Goal: Task Accomplishment & Management: Complete application form

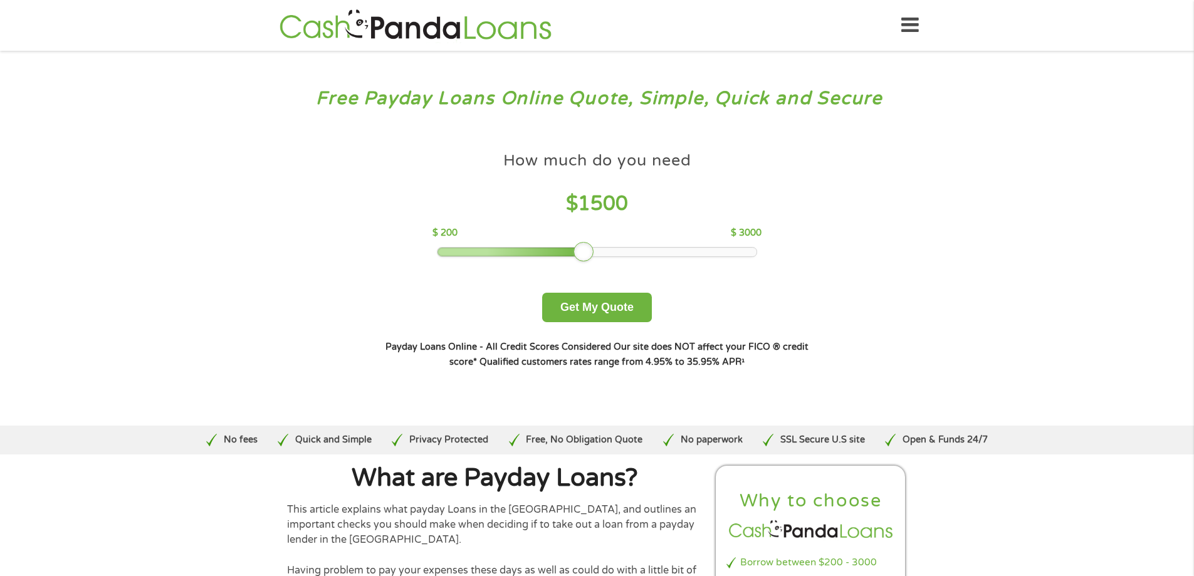
drag, startPoint x: 525, startPoint y: 254, endPoint x: 581, endPoint y: 244, distance: 56.8
click at [581, 244] on div at bounding box center [583, 252] width 20 height 20
click at [593, 316] on button "Get My Quote" at bounding box center [597, 307] width 110 height 29
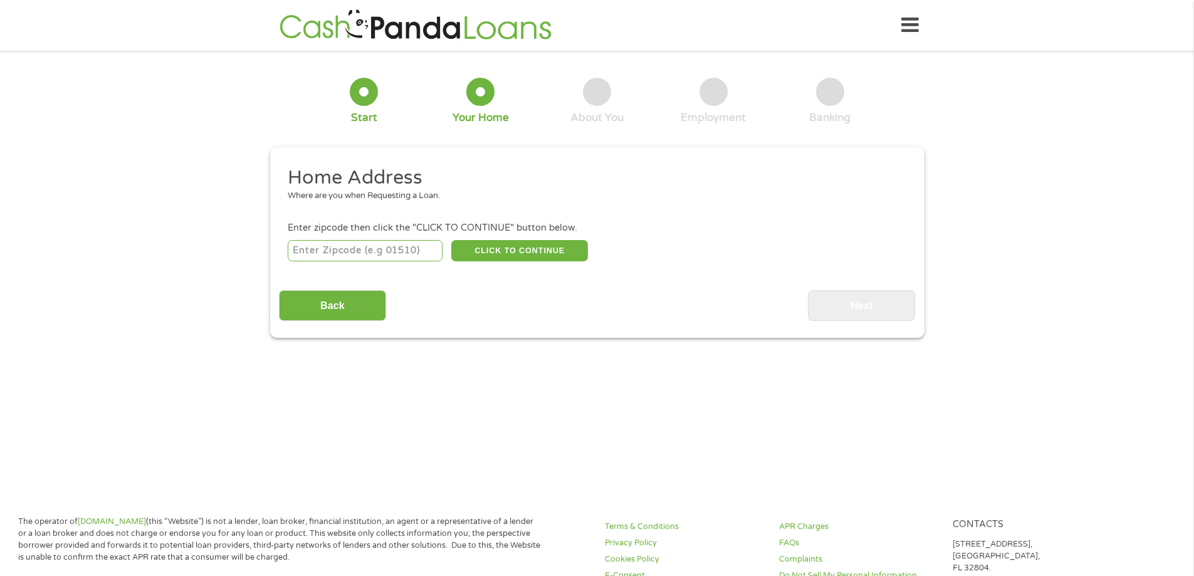
click at [379, 248] on input "number" at bounding box center [365, 250] width 155 height 21
type input "76209"
select select "[US_STATE]"
click at [499, 251] on button "CLICK TO CONTINUE" at bounding box center [519, 250] width 137 height 21
type input "76209"
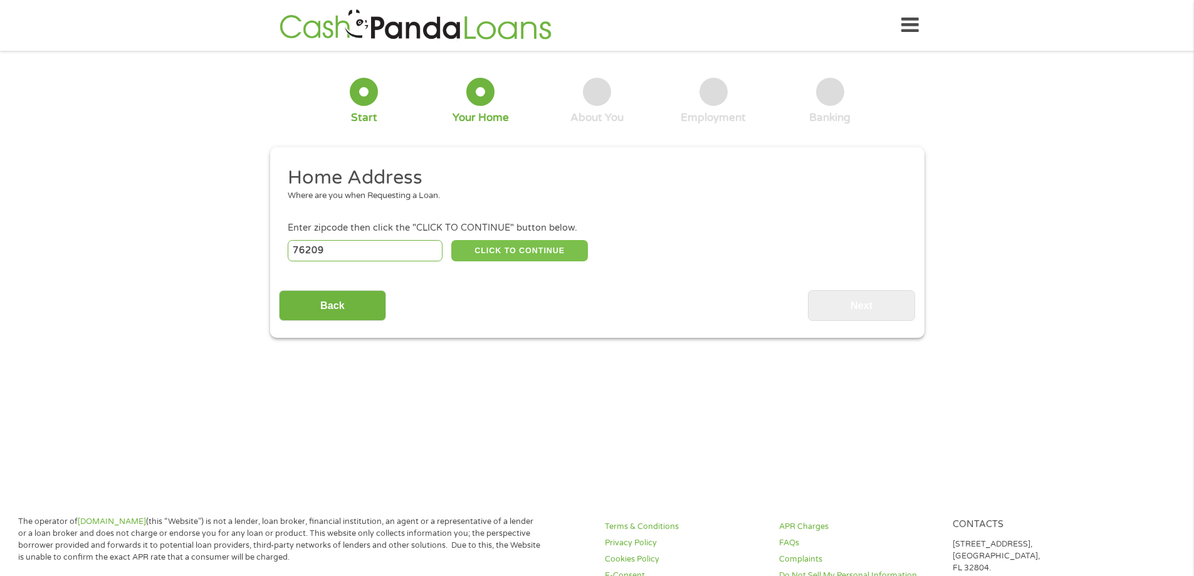
type input "[PERSON_NAME]"
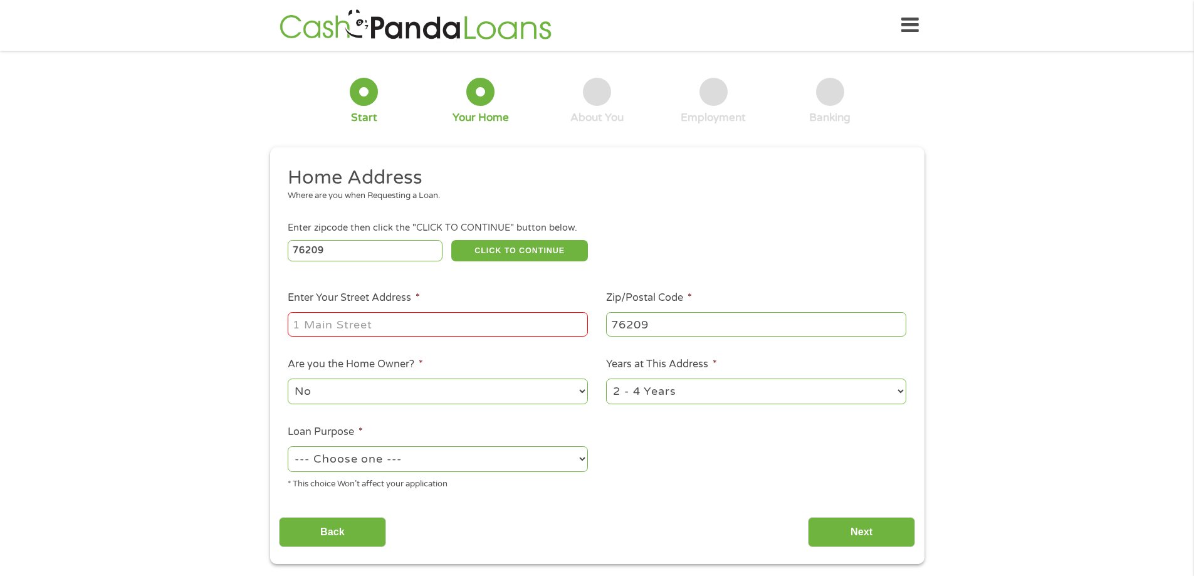
click at [426, 326] on input "Enter Your Street Address *" at bounding box center [438, 324] width 300 height 24
type input "[STREET_ADDRESS][PERSON_NAME]"
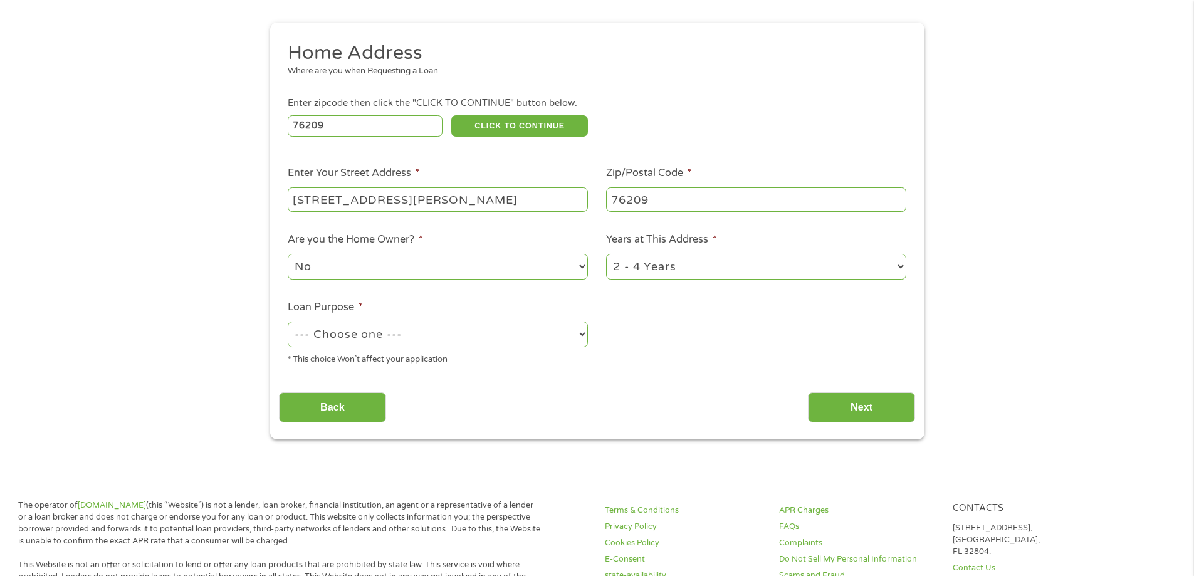
scroll to position [125, 0]
click at [464, 343] on select "--- Choose one --- Pay Bills Debt Consolidation Home Improvement Major Purchase…" at bounding box center [438, 334] width 300 height 26
select select "paybills"
click at [288, 321] on select "--- Choose one --- Pay Bills Debt Consolidation Home Improvement Major Purchase…" at bounding box center [438, 334] width 300 height 26
click at [843, 401] on input "Next" at bounding box center [861, 407] width 107 height 31
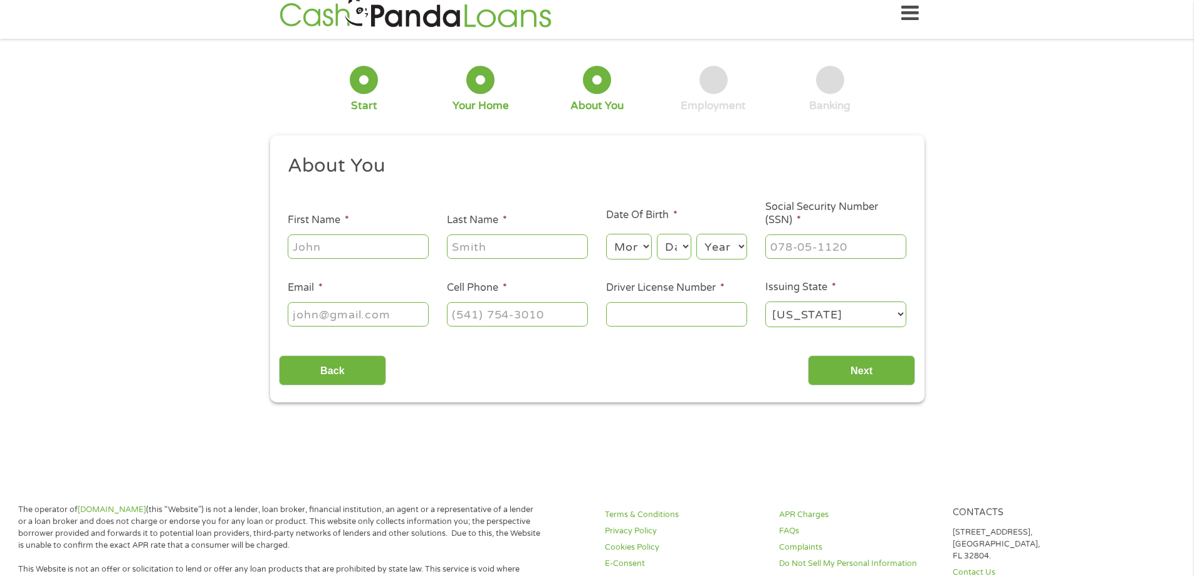
scroll to position [0, 0]
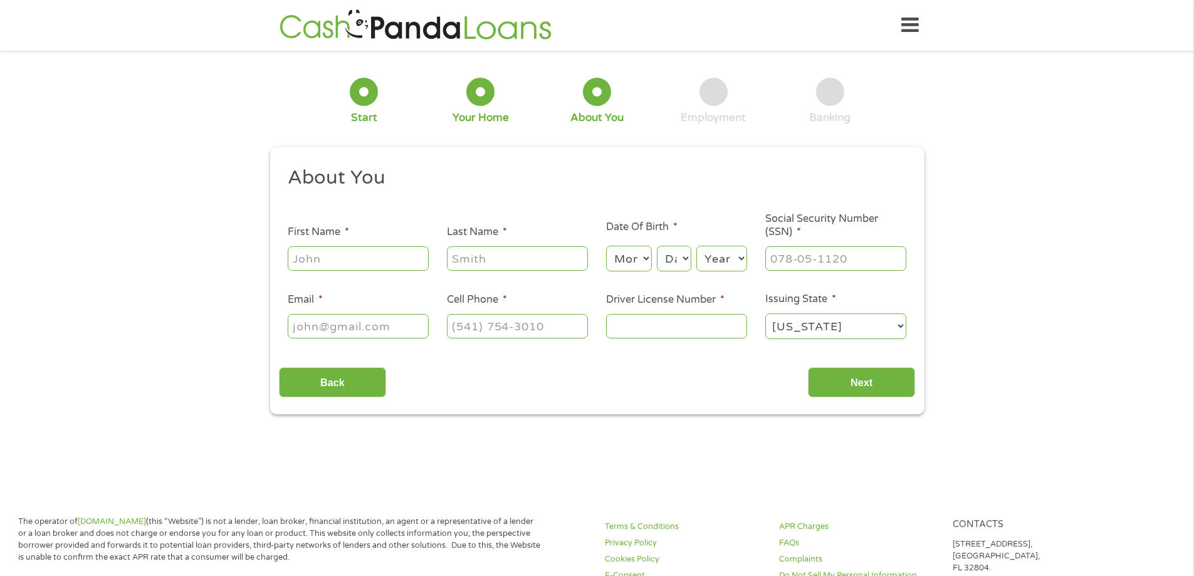
click at [368, 268] on input "First Name *" at bounding box center [358, 258] width 141 height 24
type input "[PERSON_NAME]"
select select "8"
select select "28"
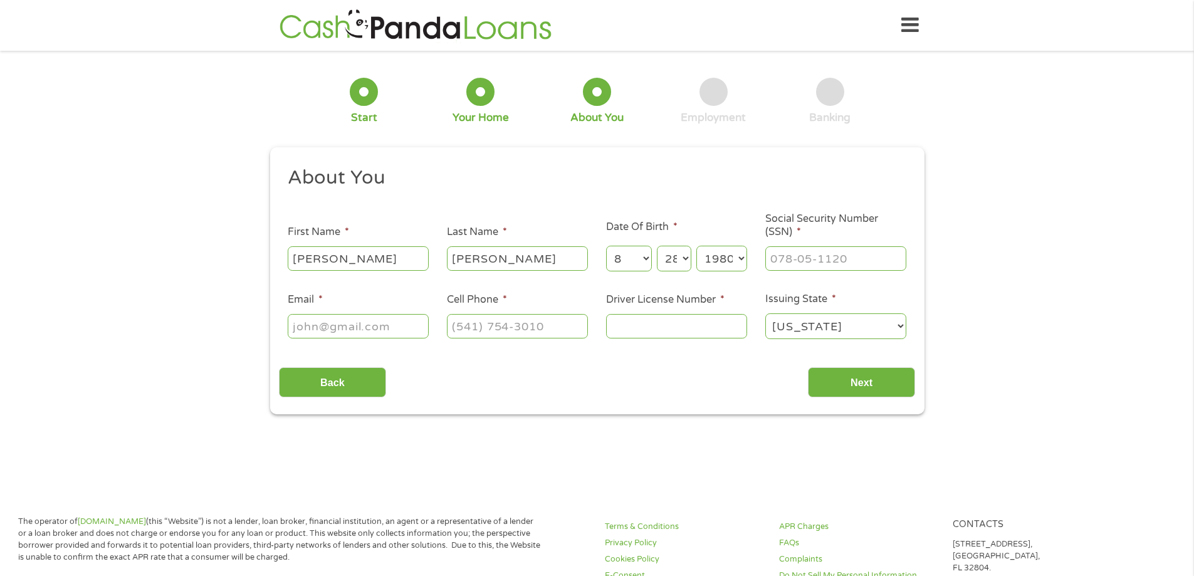
select select "1981"
type input "455-63-9297"
click at [360, 337] on input "Email *" at bounding box center [358, 326] width 141 height 24
type input "[EMAIL_ADDRESS][DOMAIN_NAME]"
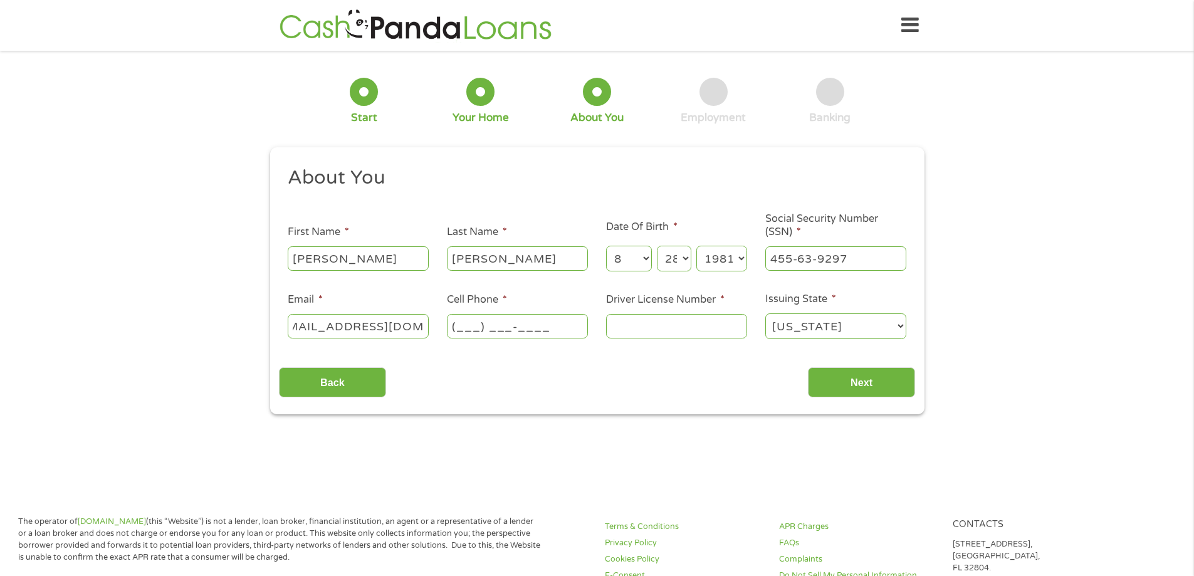
scroll to position [0, 0]
type input "[PHONE_NUMBER]"
click at [639, 323] on input "Driver License Number *" at bounding box center [676, 326] width 141 height 24
type input "00679100"
click at [878, 384] on input "Next" at bounding box center [861, 382] width 107 height 31
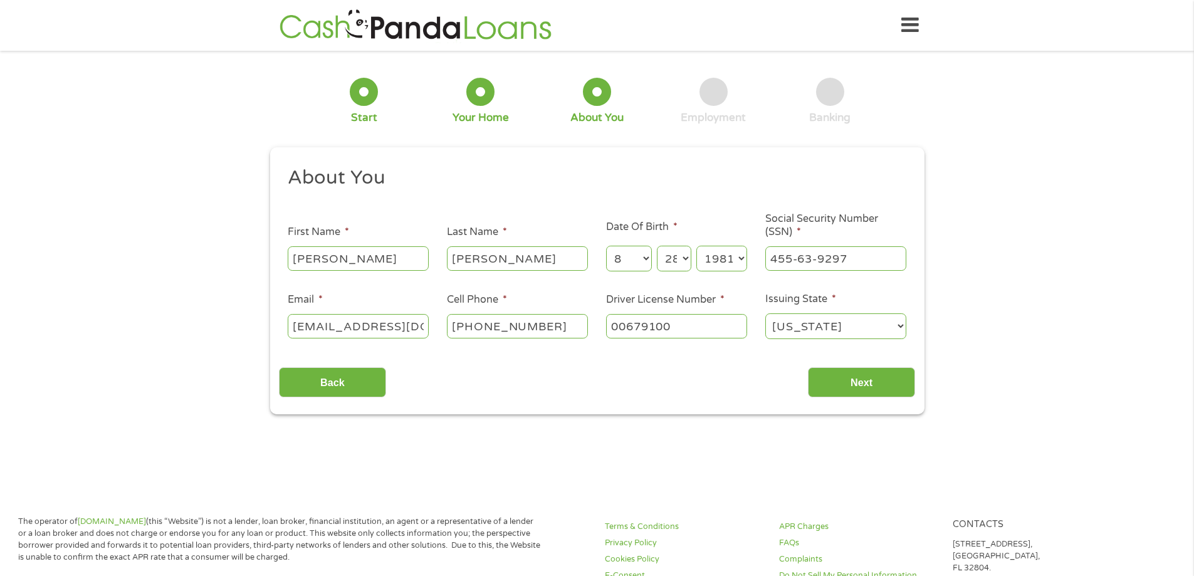
scroll to position [5, 5]
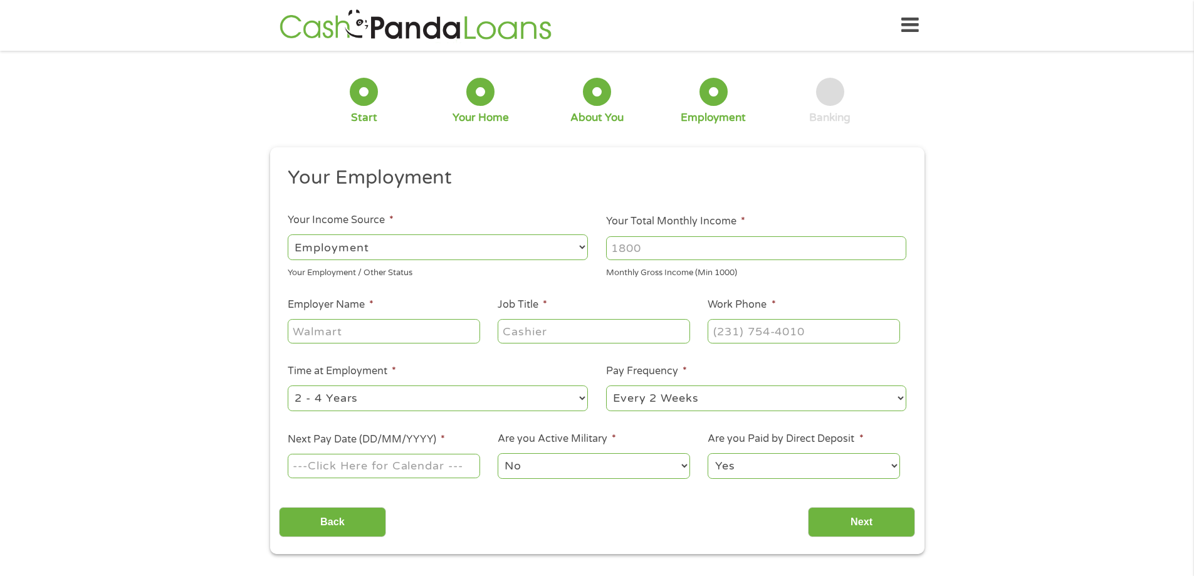
click at [504, 239] on select "--- Choose one --- Employment [DEMOGRAPHIC_DATA] Benefits" at bounding box center [438, 247] width 300 height 26
click at [639, 245] on input "Your Total Monthly Income *" at bounding box center [756, 248] width 300 height 24
type input "4400"
drag, startPoint x: 404, startPoint y: 336, endPoint x: 398, endPoint y: 333, distance: 6.7
click at [402, 333] on input "Employer Name *" at bounding box center [384, 331] width 192 height 24
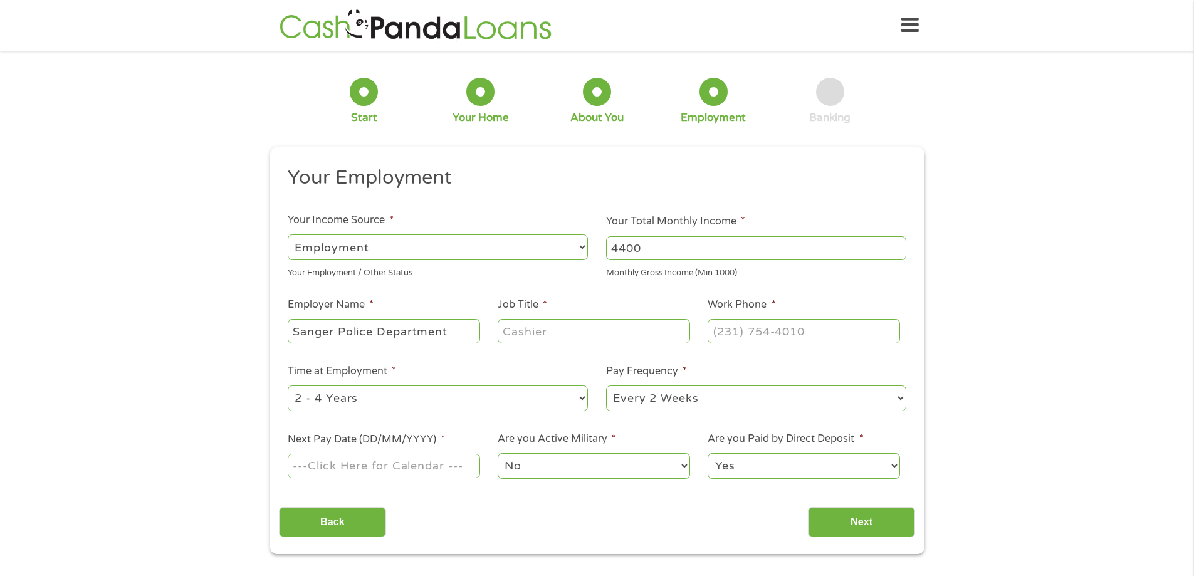
type input "Sanger Police Department"
type input "Patrol Officer"
type input "[PHONE_NUMBER]"
click at [354, 481] on ul "Your Employment Your Income Source * --- Choose one --- Employment [DEMOGRAPHIC…" at bounding box center [597, 327] width 636 height 325
click at [354, 477] on input "Next Pay Date (DD/MM/YYYY) *" at bounding box center [384, 466] width 192 height 24
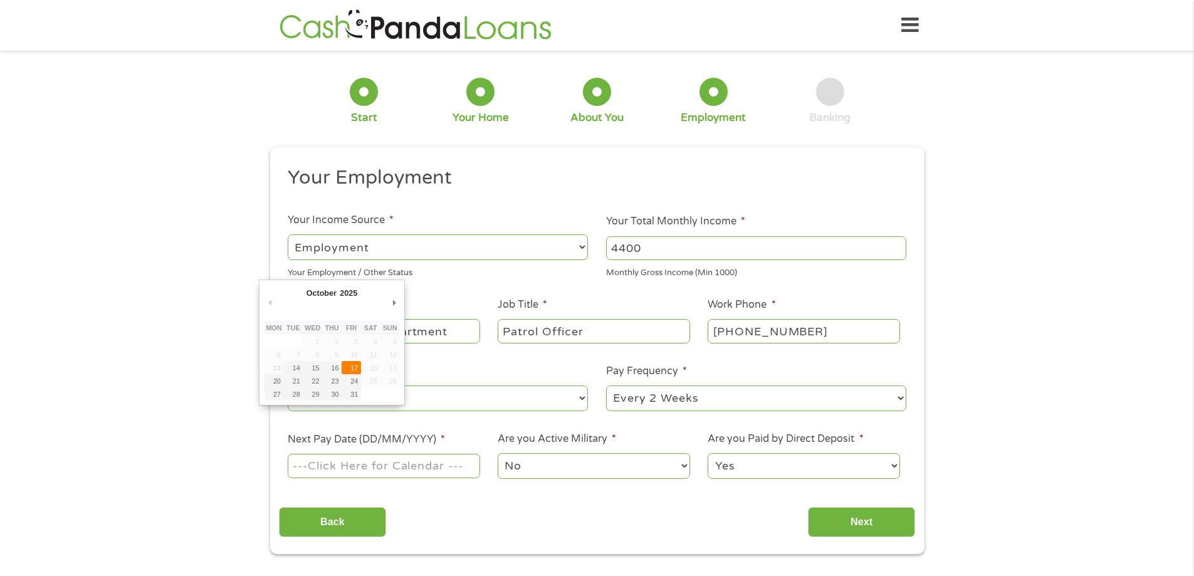
type input "[DATE]"
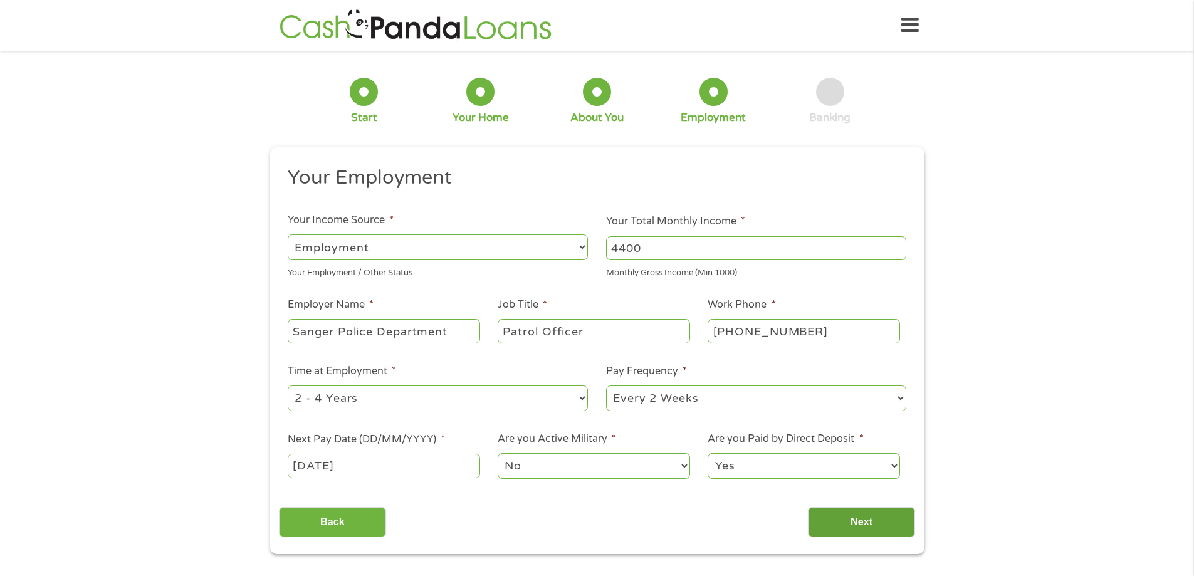
click at [860, 527] on input "Next" at bounding box center [861, 522] width 107 height 31
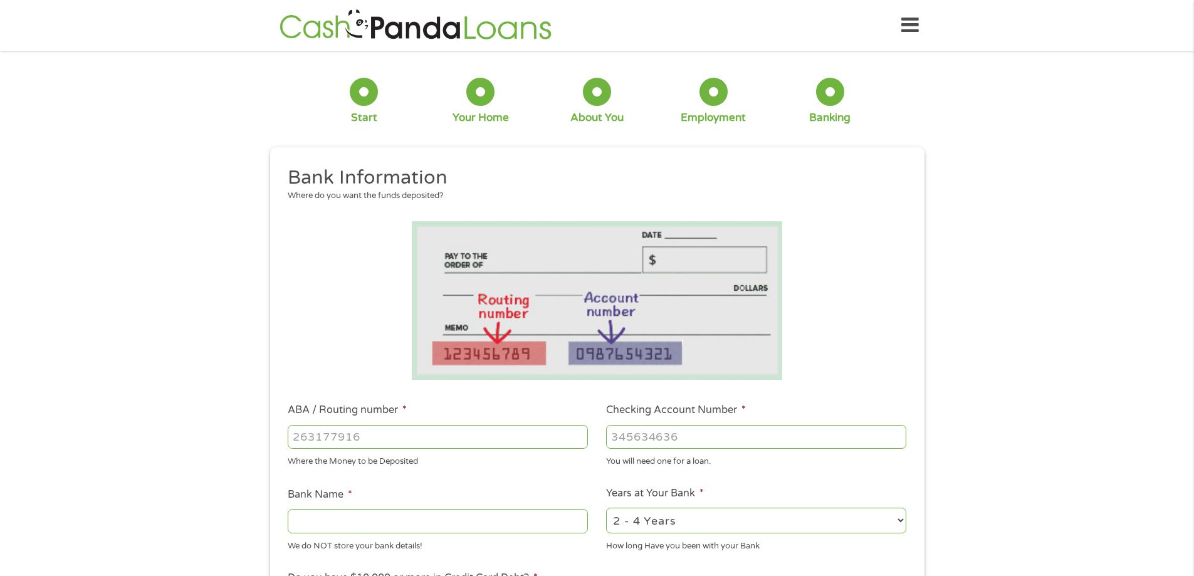
click at [438, 433] on input "ABA / Routing number *" at bounding box center [438, 437] width 300 height 24
type input "311980725"
type input "DATCU CREDIT UNION"
type input "0001293787"
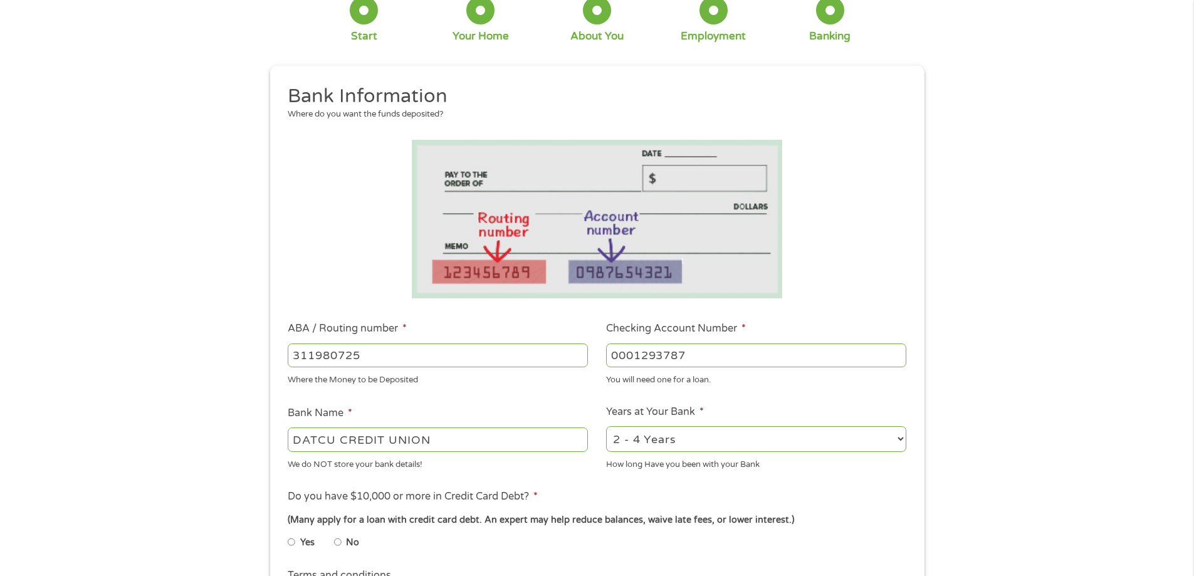
scroll to position [313, 0]
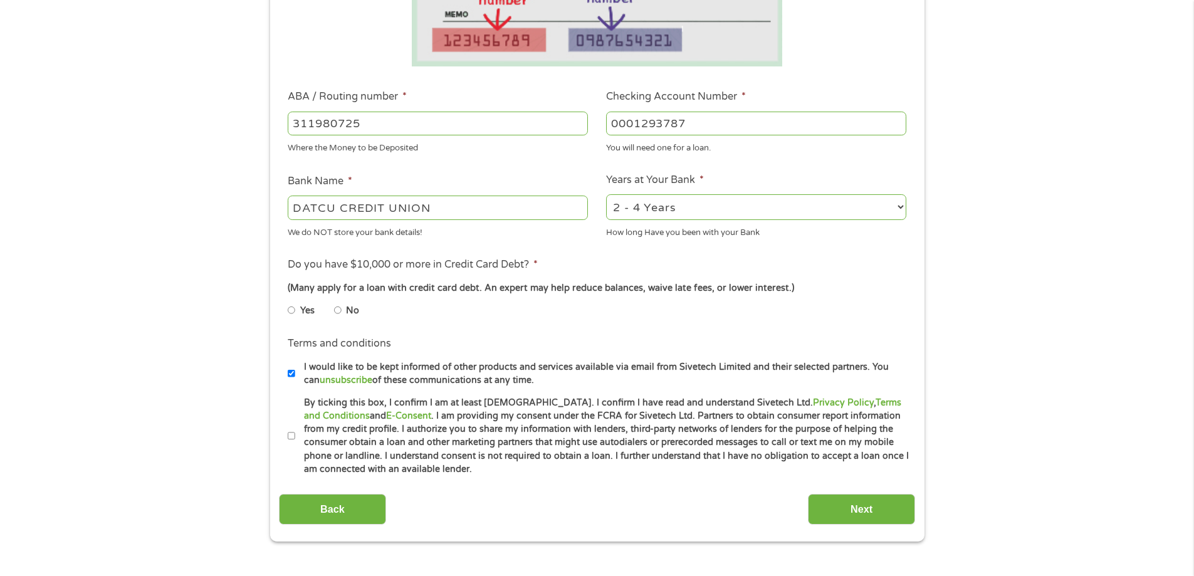
click at [340, 309] on input "No" at bounding box center [338, 310] width 8 height 20
radio input "true"
click at [288, 432] on input "By ticking this box, I confirm I am at least [DEMOGRAPHIC_DATA]. I confirm I ha…" at bounding box center [292, 436] width 8 height 20
checkbox input "true"
click at [870, 506] on input "Next" at bounding box center [861, 509] width 107 height 31
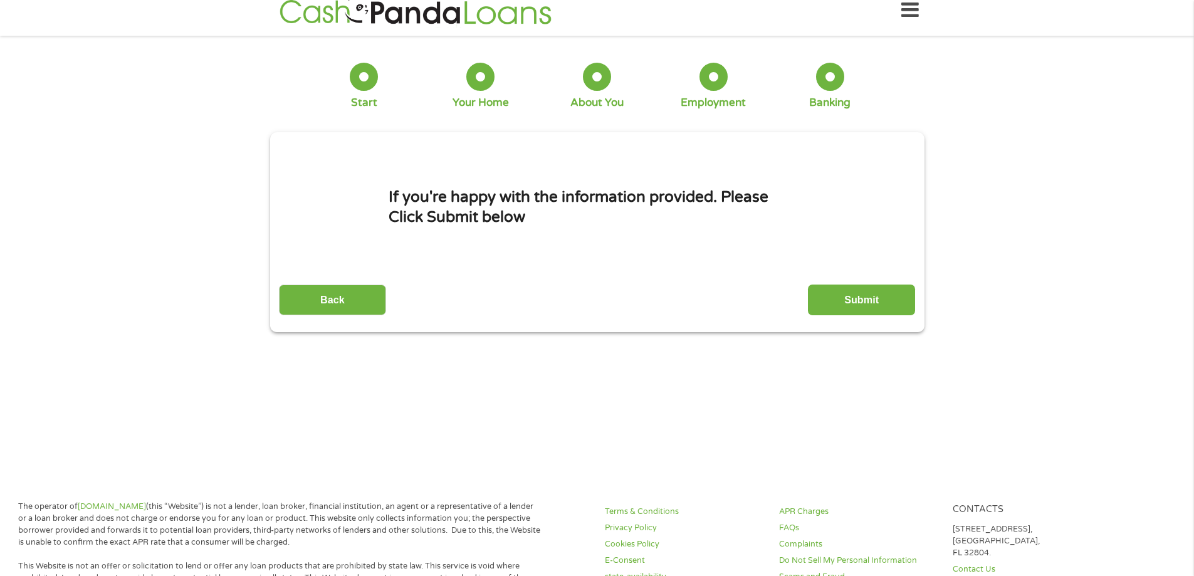
scroll to position [0, 0]
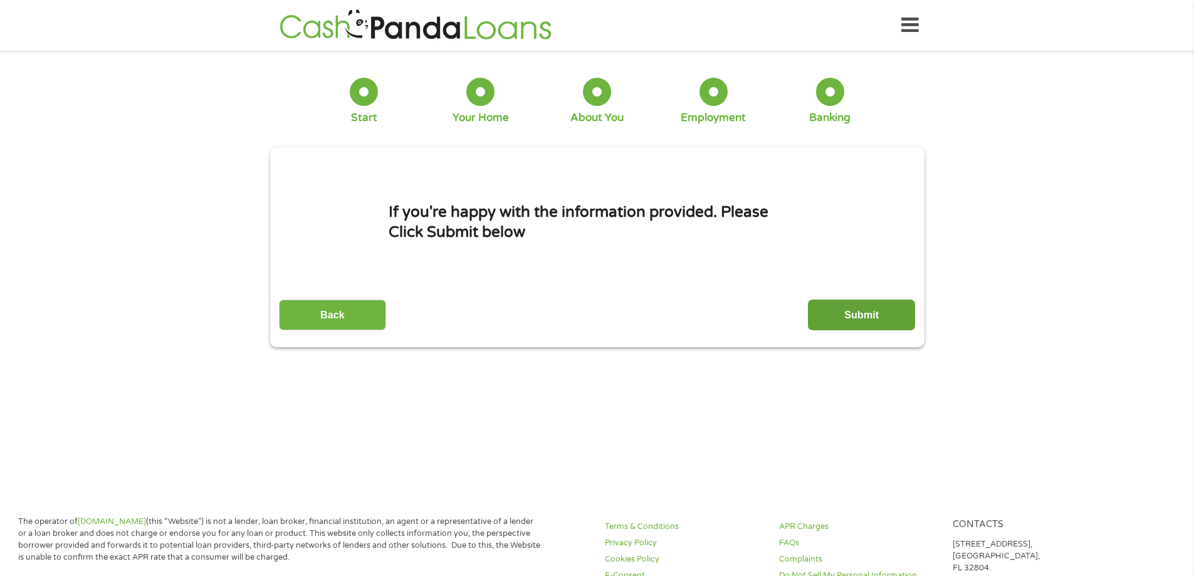
click at [889, 313] on input "Submit" at bounding box center [861, 315] width 107 height 31
